Goal: Task Accomplishment & Management: Manage account settings

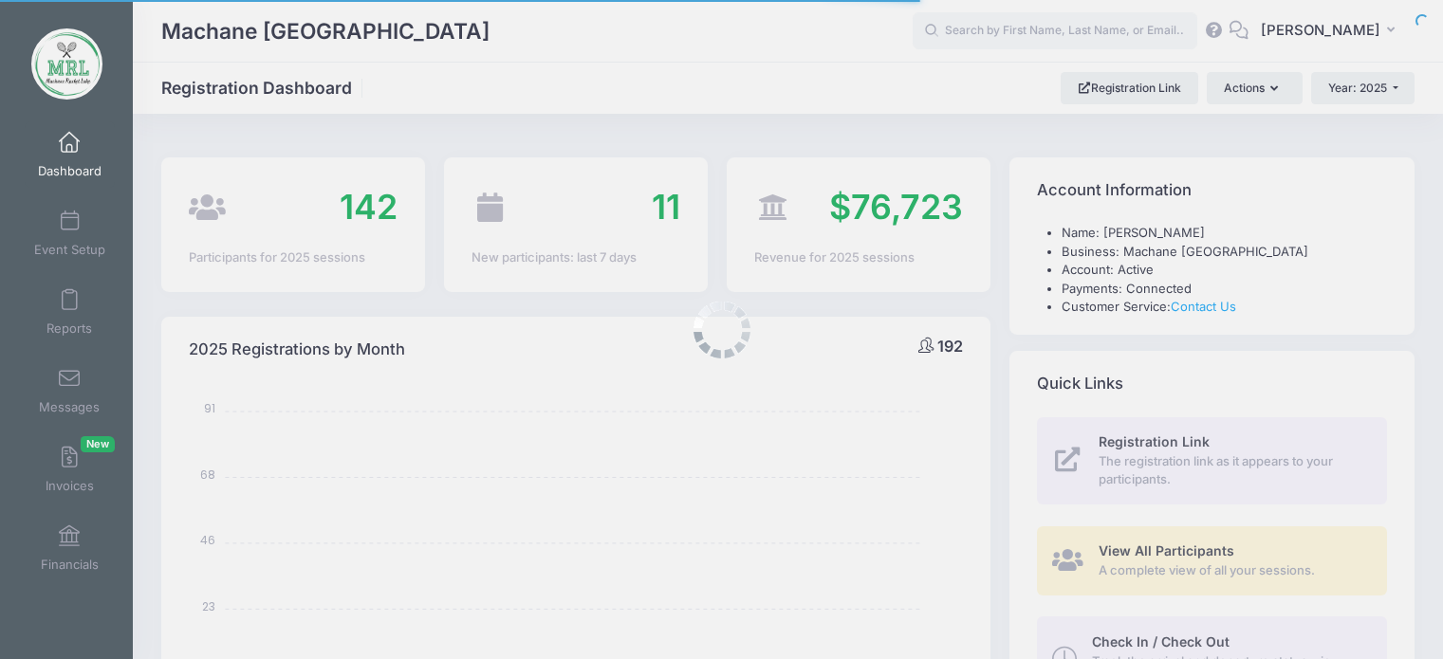
select select
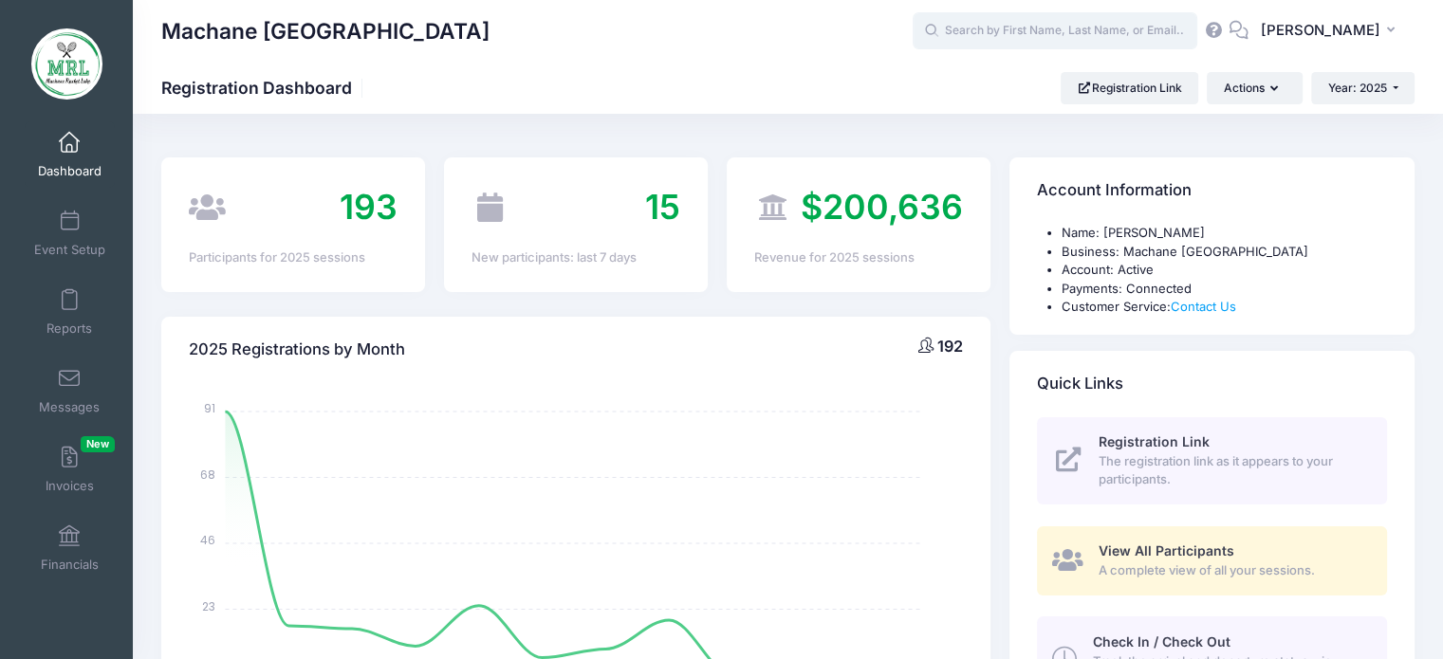
click at [986, 43] on input "text" at bounding box center [1055, 31] width 285 height 38
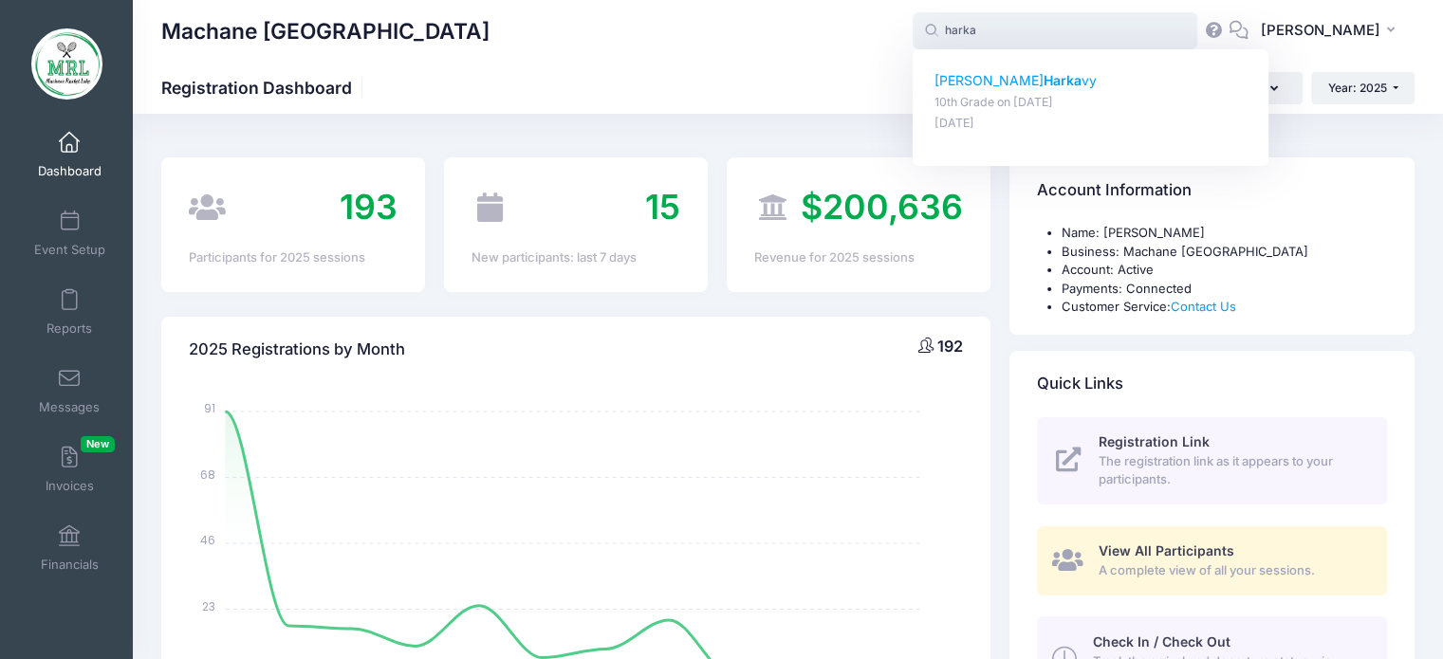
click at [1044, 78] on strong "Harka" at bounding box center [1063, 80] width 38 height 16
type input "Toby Harkavy (10th Grade, Aug-14, 2025)"
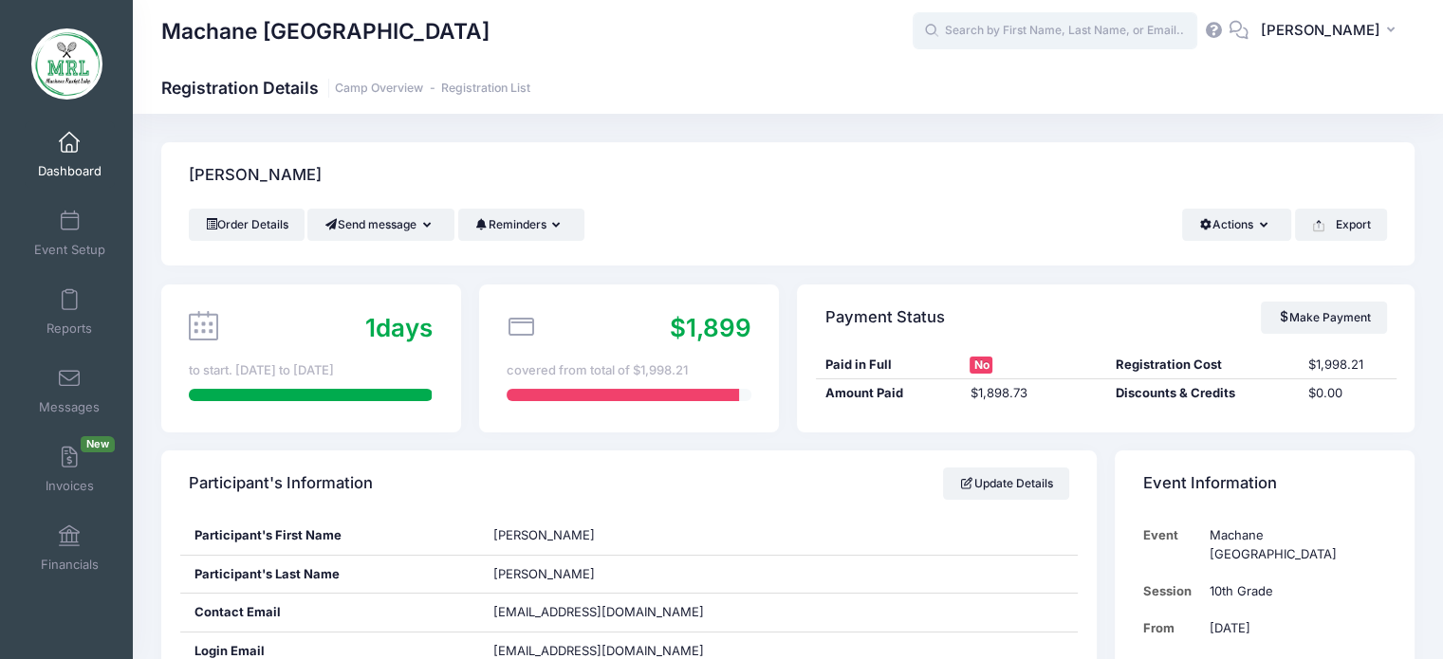
click at [1044, 29] on input "text" at bounding box center [1055, 31] width 285 height 38
type input "zeffr"
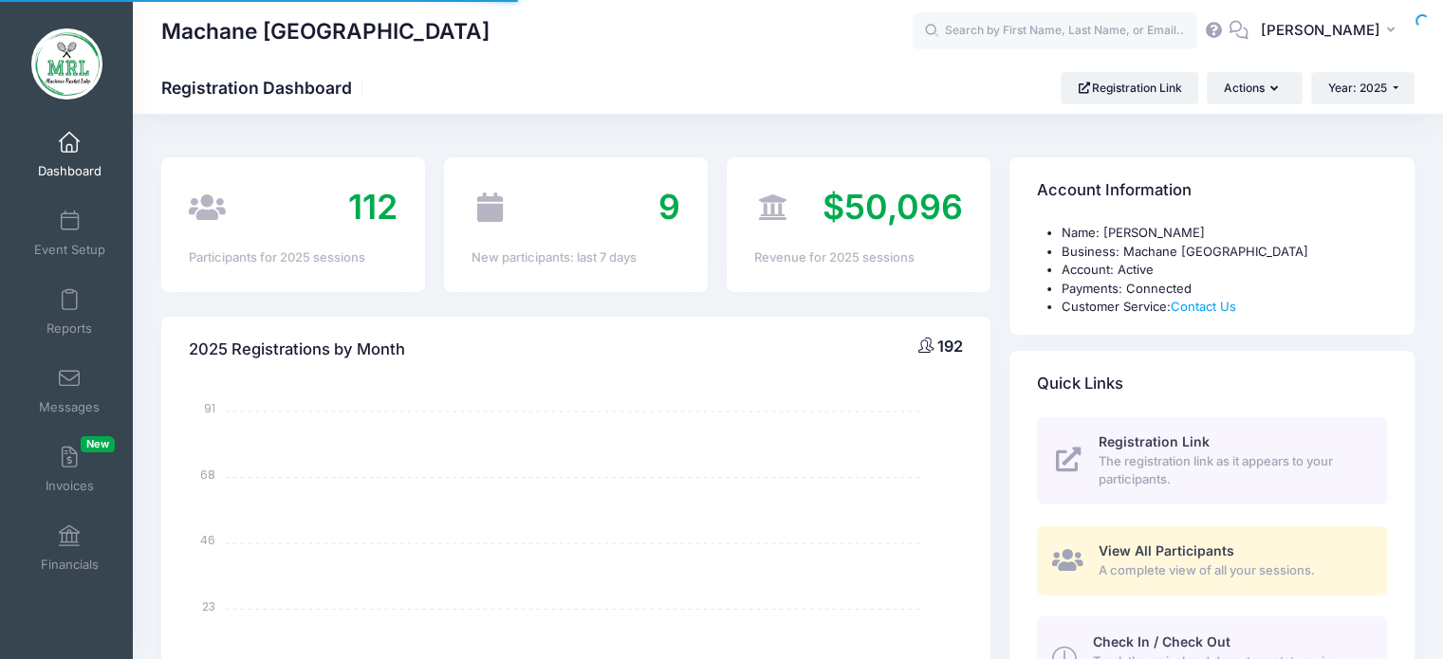
select select
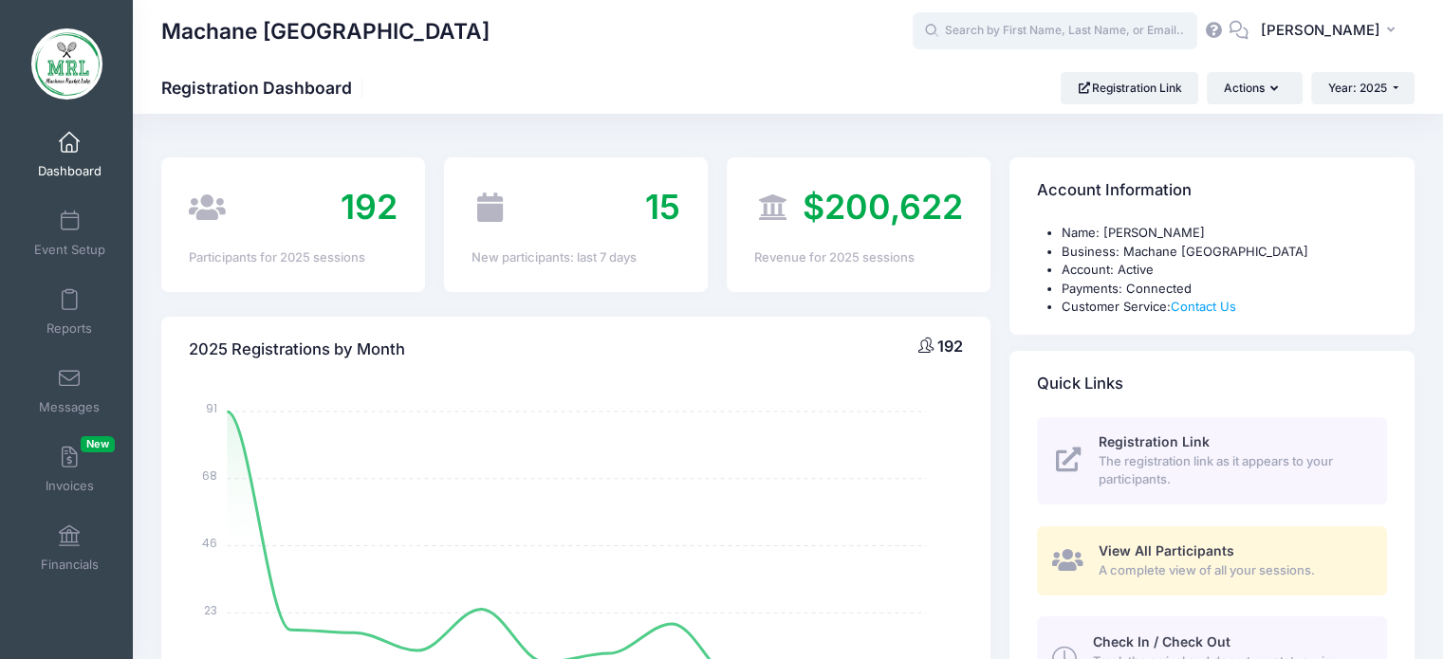
click at [1062, 33] on input "text" at bounding box center [1055, 31] width 285 height 38
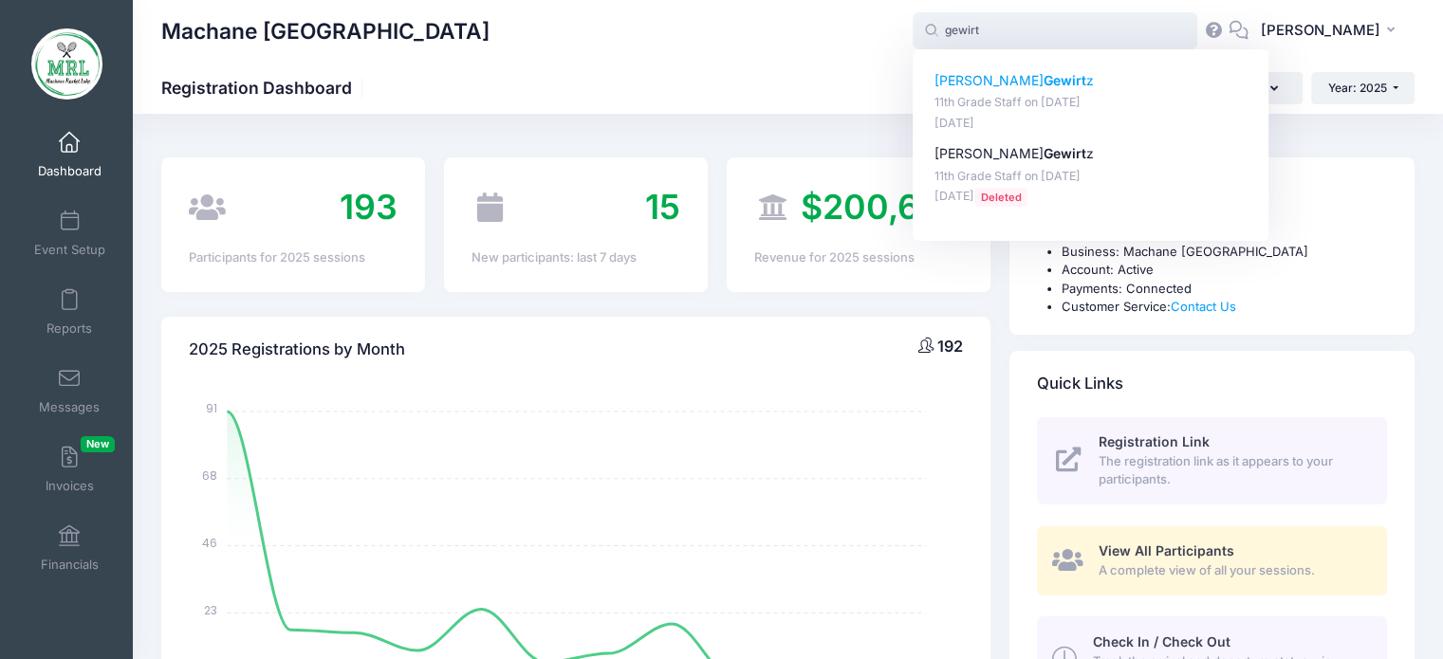
click at [1044, 78] on strong "Gewirt" at bounding box center [1065, 80] width 43 height 16
type input "Matti Gewirtz (11th Grade Staff, Aug-14, 2025)"
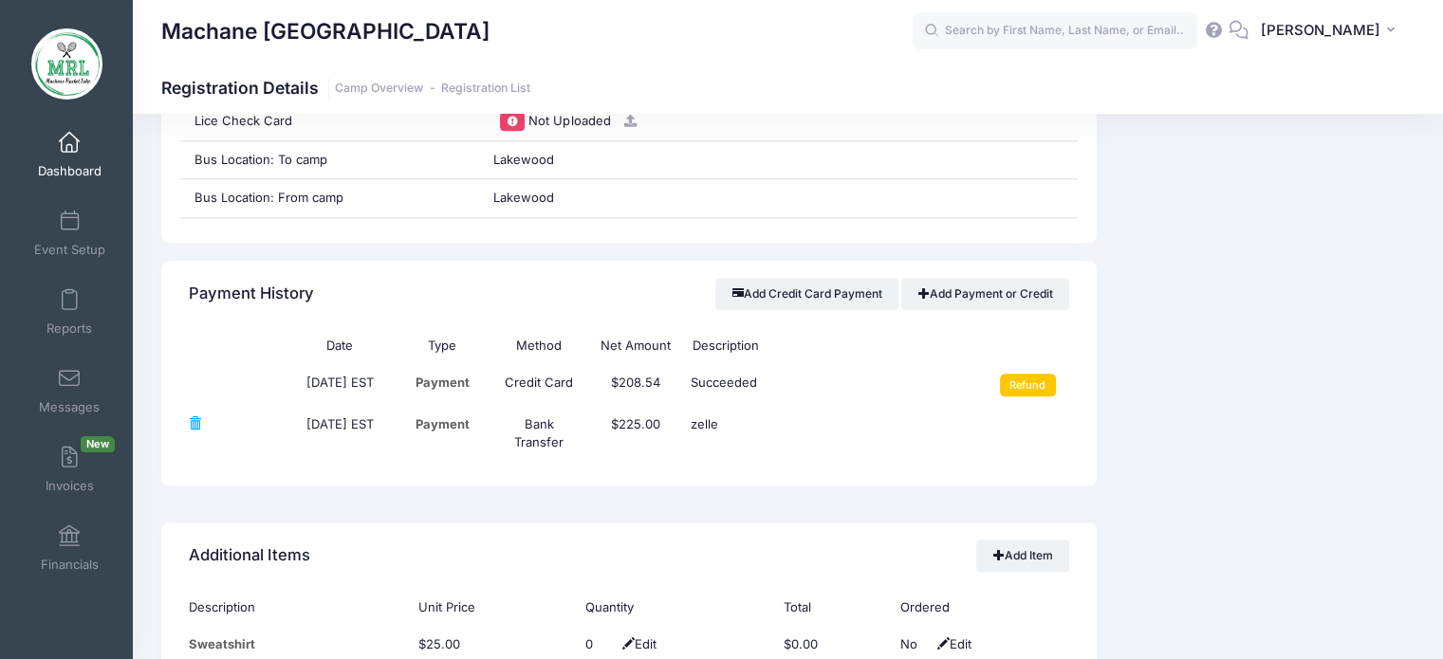
scroll to position [2157, 0]
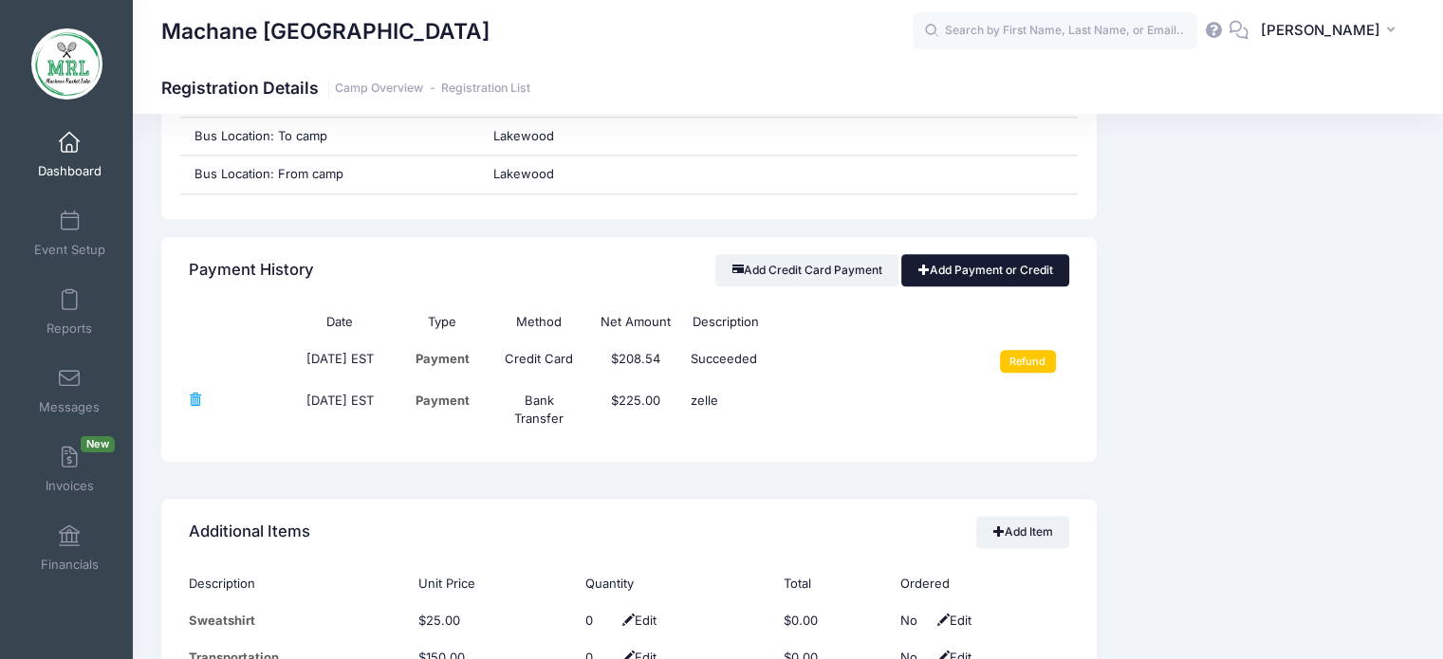
click at [989, 276] on link "Add Payment or Credit" at bounding box center [985, 270] width 168 height 32
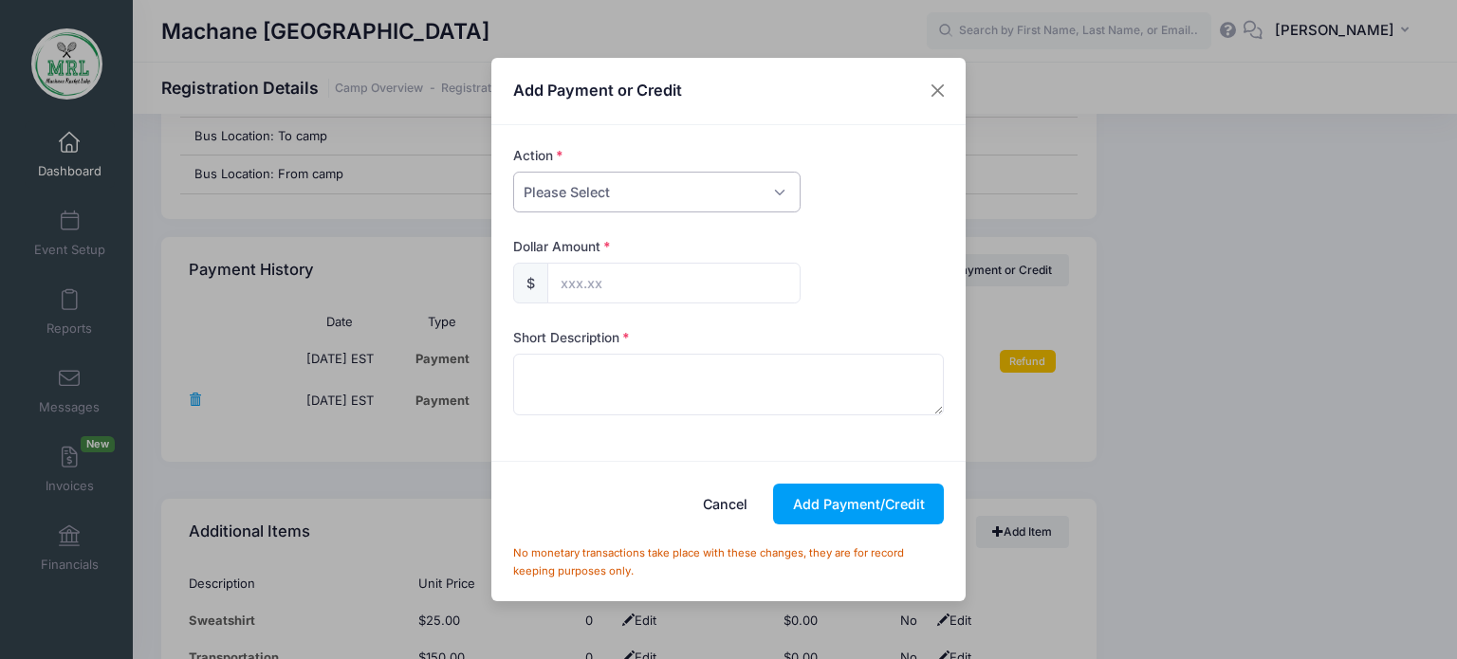
click at [778, 196] on select "Please Select Payment Credit Refund (Offline)" at bounding box center [656, 192] width 287 height 41
select select "payment"
click at [513, 172] on select "Please Select Payment Credit Refund (Offline)" at bounding box center [656, 192] width 287 height 41
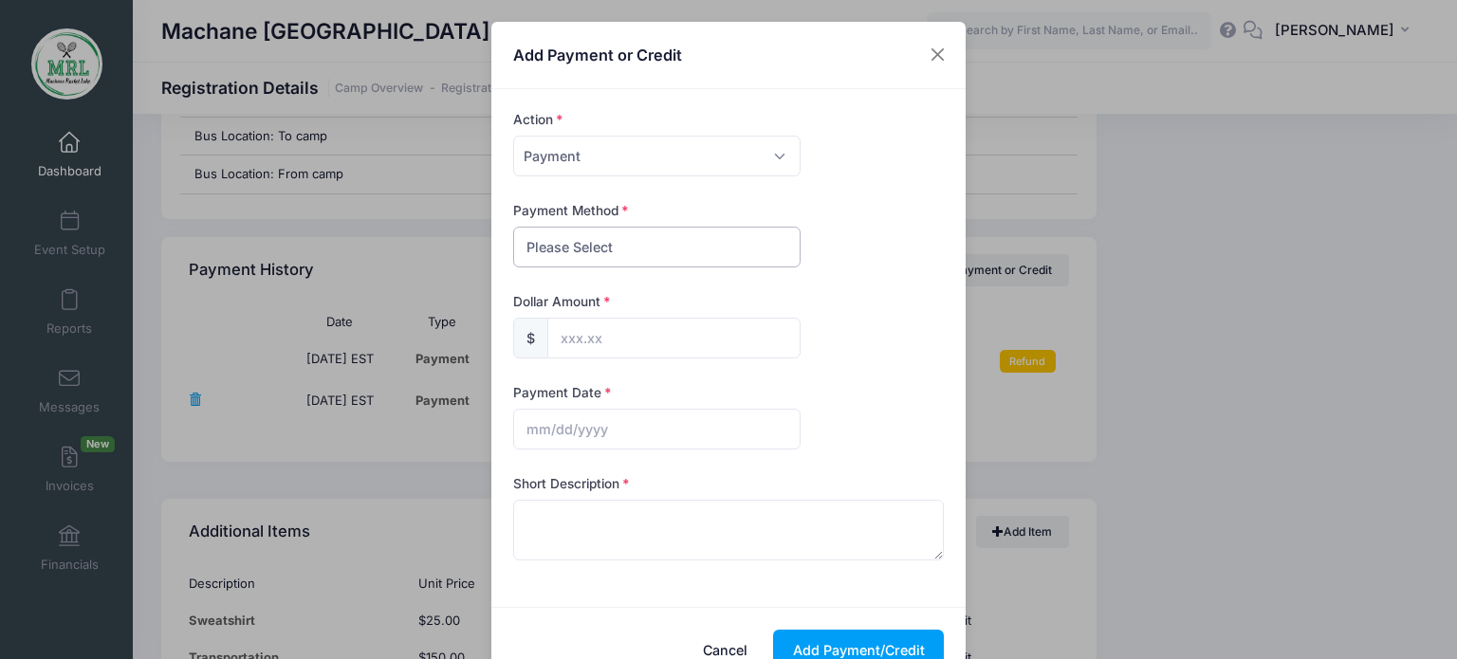
click at [759, 249] on select "Please Select PayPal Cash Check Bank Transfer Other" at bounding box center [656, 247] width 287 height 41
select select "bank transfer"
click at [513, 227] on select "Please Select PayPal Cash Check Bank Transfer Other" at bounding box center [656, 247] width 287 height 41
click at [634, 325] on input "text" at bounding box center [673, 338] width 253 height 41
type input "212.00"
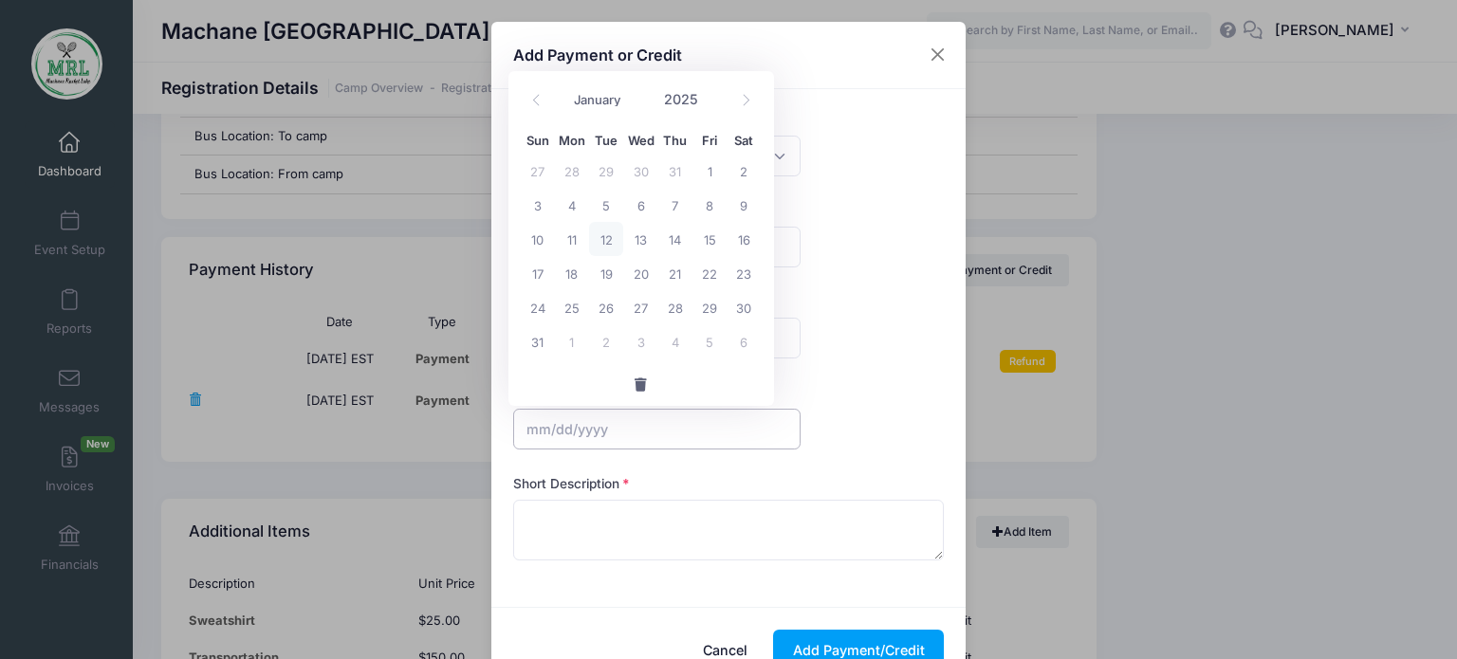
click at [604, 421] on input "text" at bounding box center [656, 429] width 287 height 41
click at [607, 238] on span "12" at bounding box center [606, 239] width 34 height 34
type input "[DATE]"
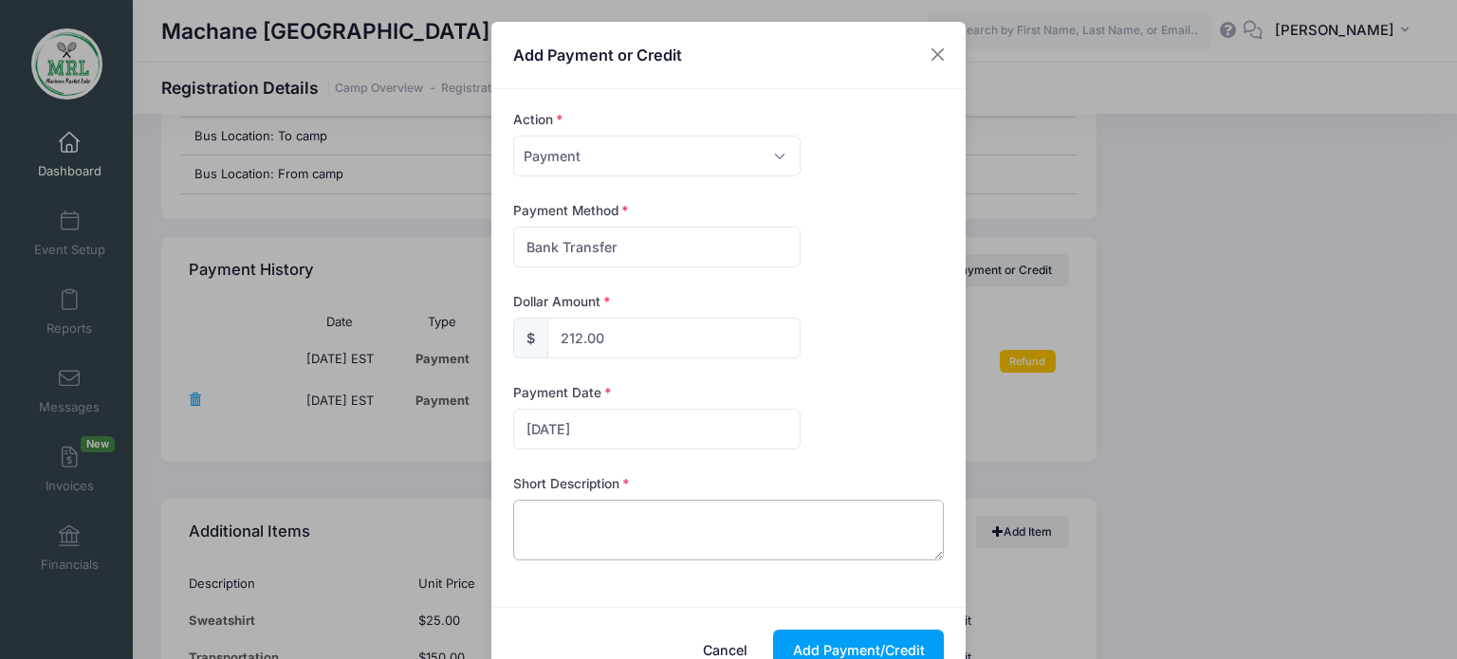
click at [574, 530] on textarea at bounding box center [729, 530] width 432 height 61
type textarea "zelle"
click at [864, 648] on button "Add Payment/Credit" at bounding box center [858, 650] width 171 height 41
